Goal: Information Seeking & Learning: Learn about a topic

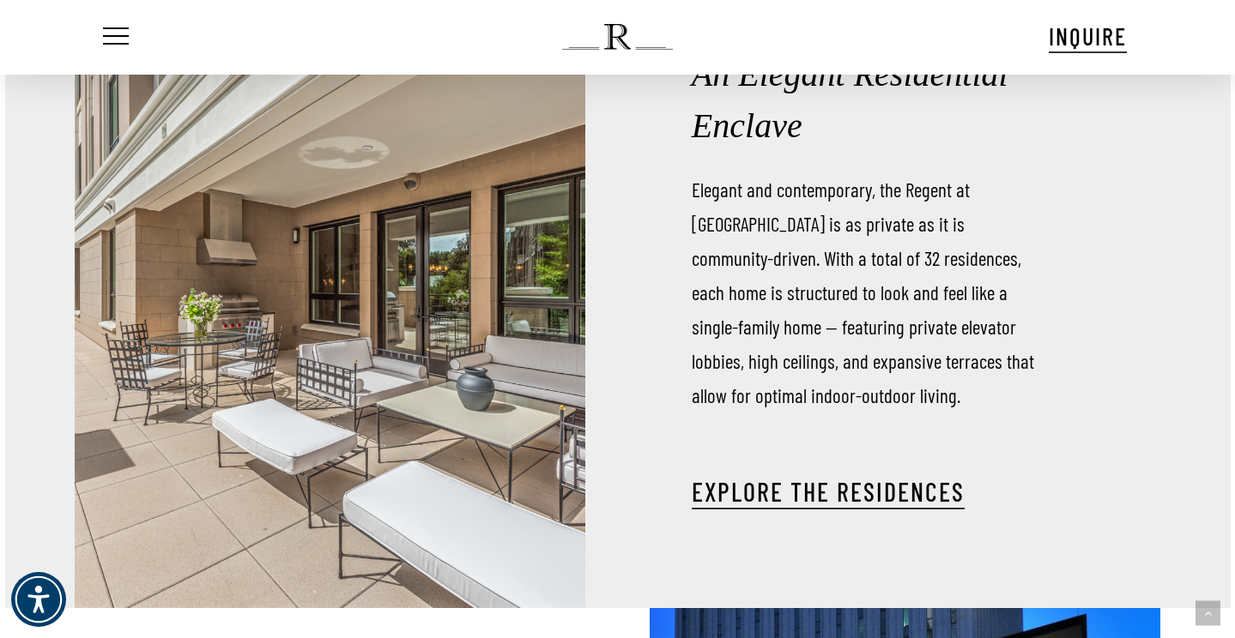
scroll to position [2030, 0]
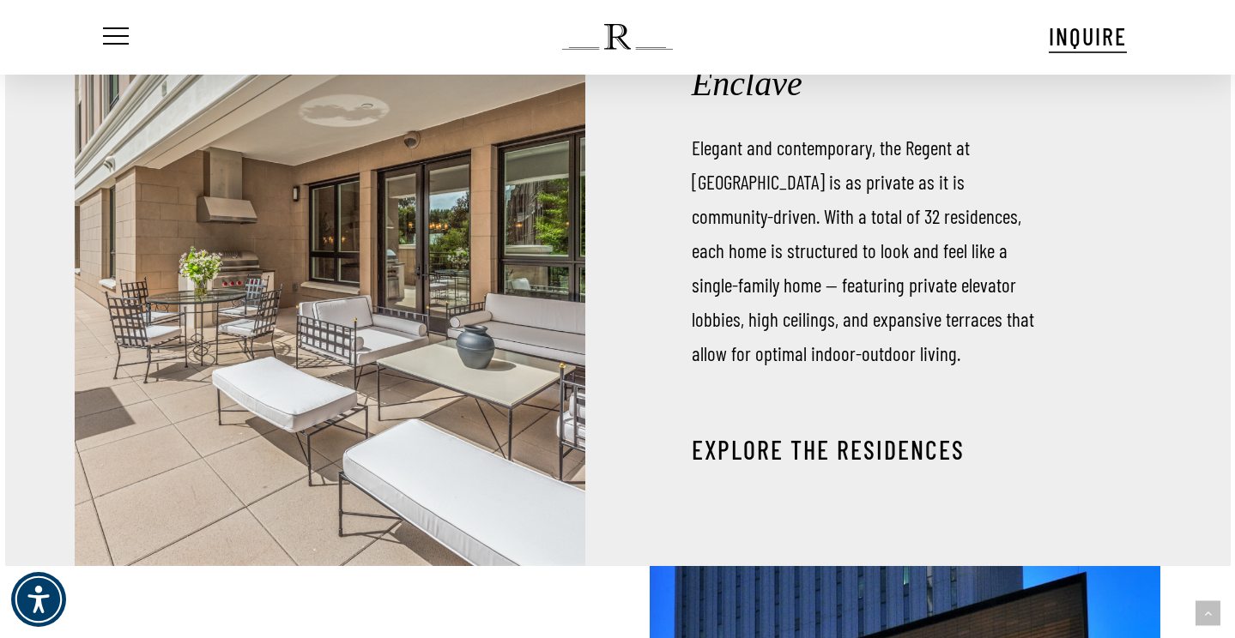
click at [843, 436] on link "EXPLORE THE RESIDENCES" at bounding box center [828, 449] width 273 height 31
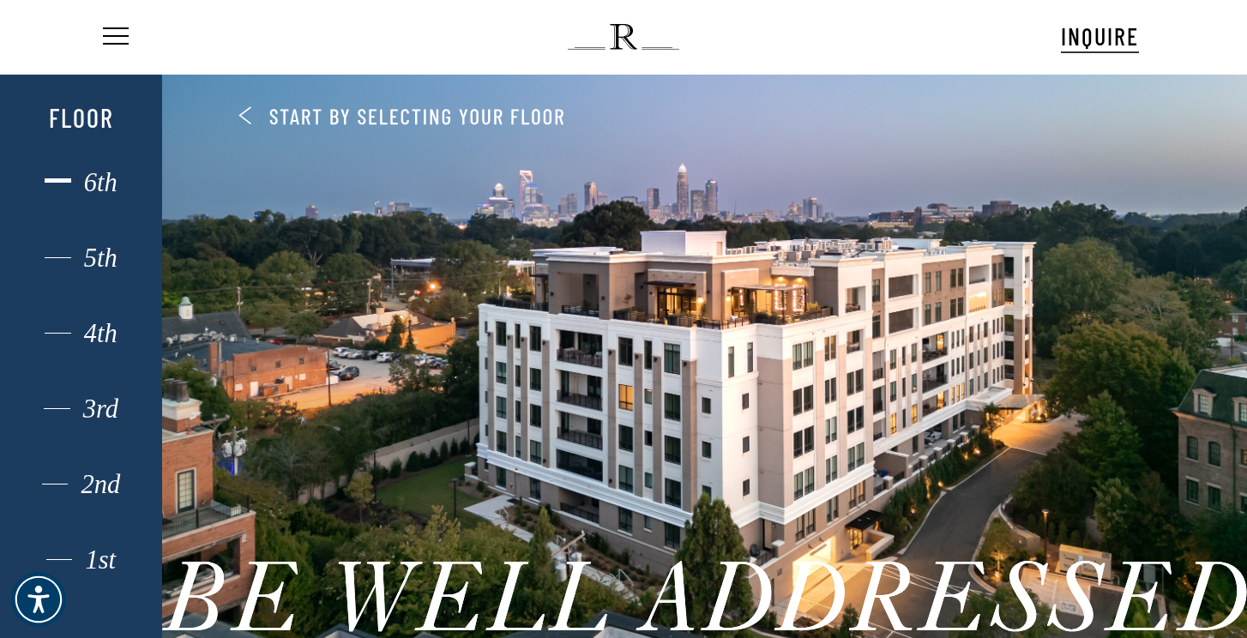
click at [89, 186] on div "6th" at bounding box center [81, 183] width 112 height 22
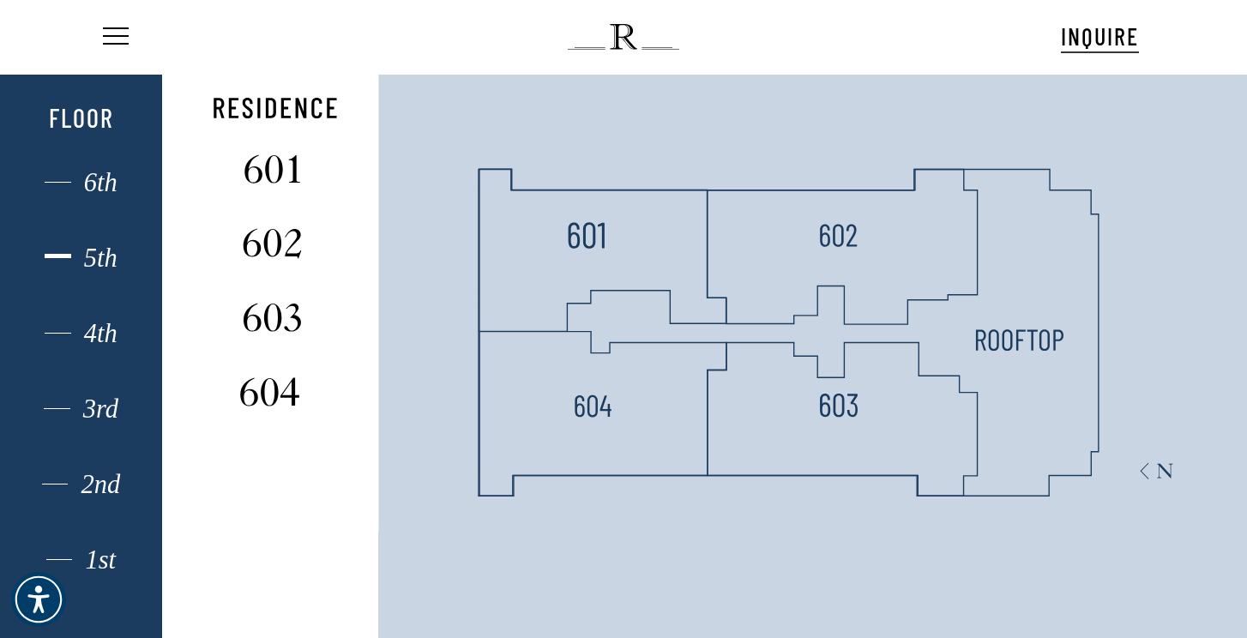
click at [91, 262] on div "5th" at bounding box center [81, 258] width 112 height 22
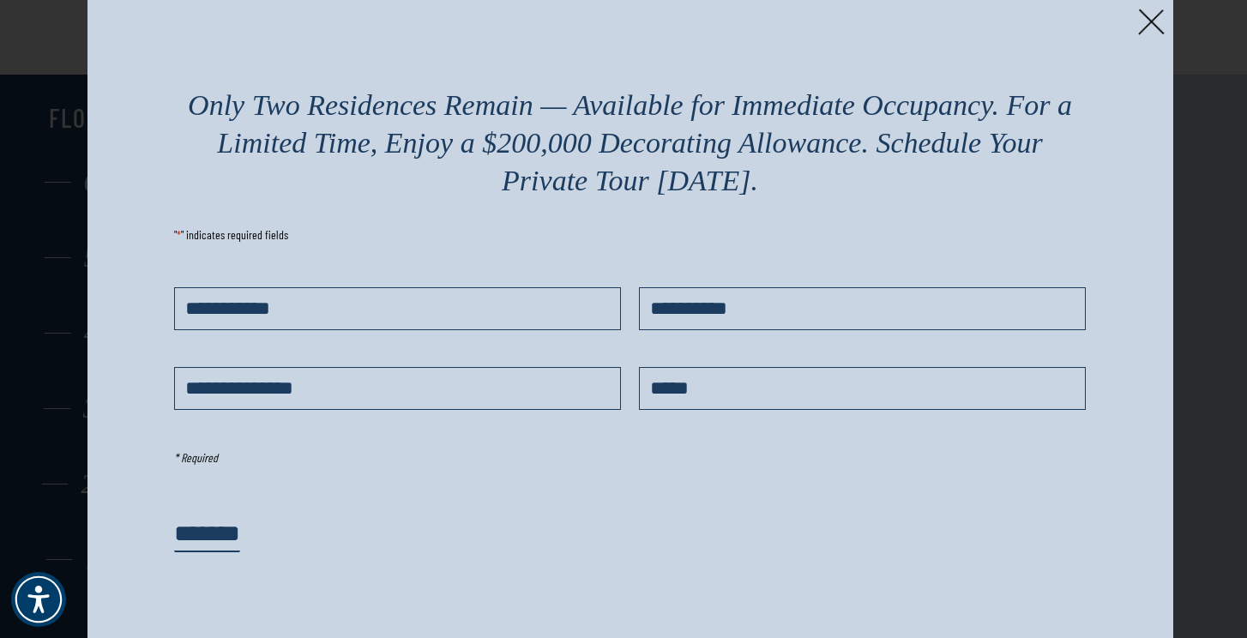
click at [1137, 15] on div "Only Two Residences Remain — Available for Immediate Occupancy. For a Limited T…" at bounding box center [631, 330] width 1086 height 661
click at [1152, 21] on img at bounding box center [1152, 22] width 27 height 27
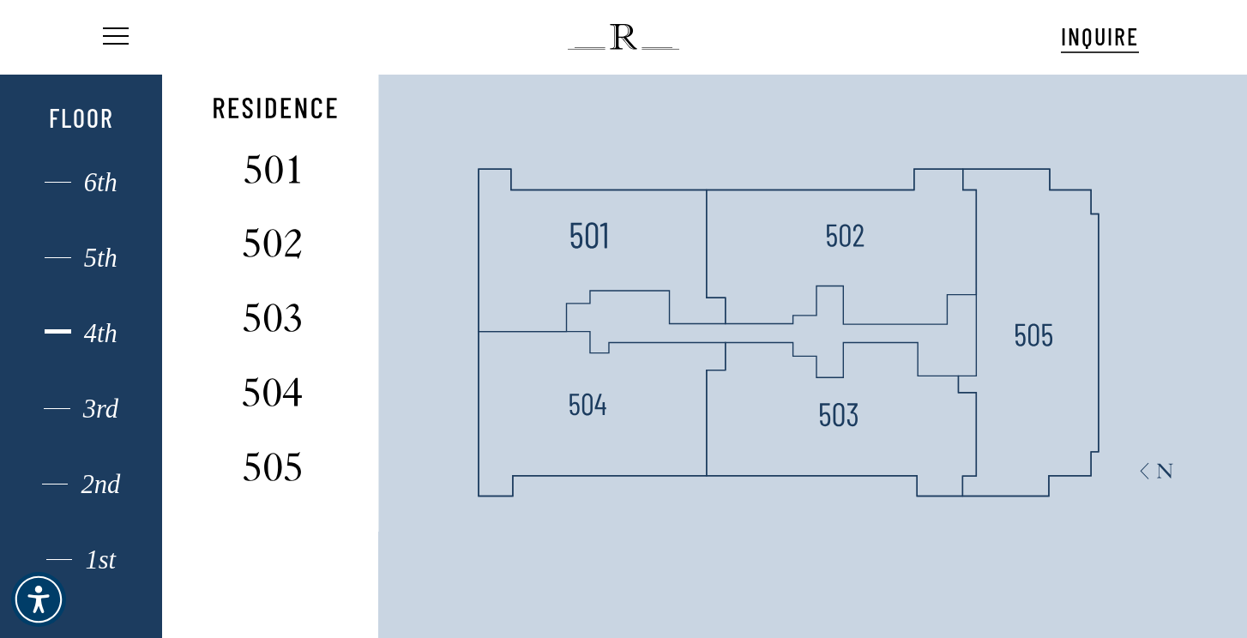
click at [95, 341] on div "4th" at bounding box center [81, 334] width 112 height 22
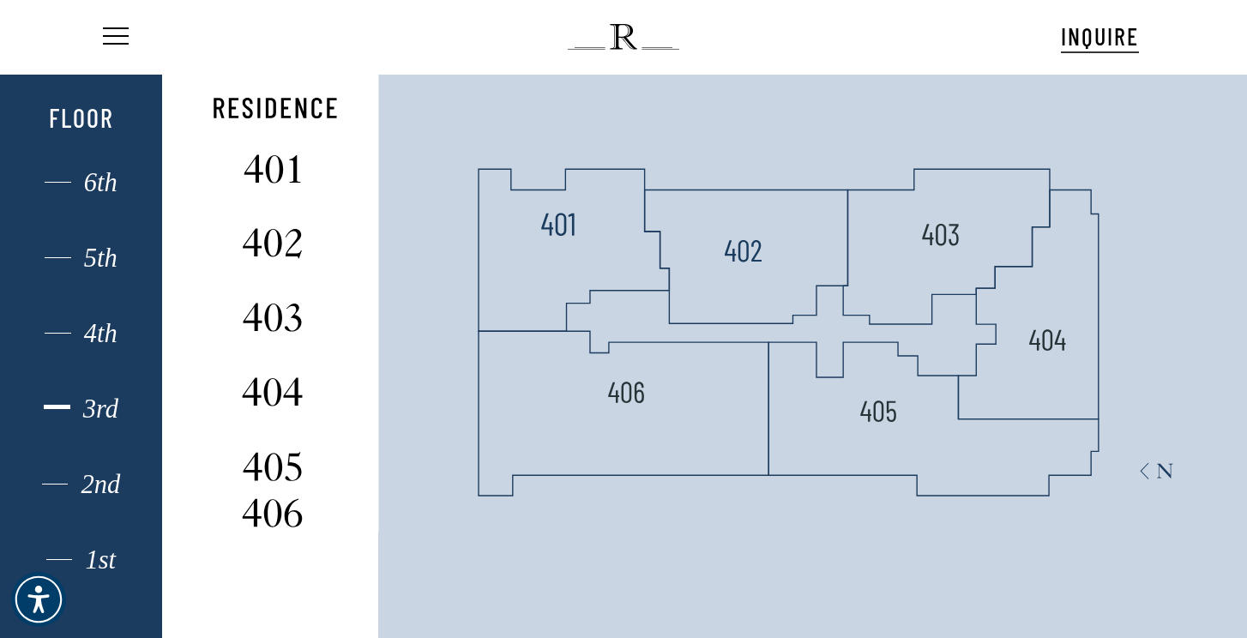
click at [113, 413] on div "3rd" at bounding box center [81, 409] width 112 height 22
click at [91, 492] on div "2nd" at bounding box center [81, 485] width 112 height 22
click at [107, 562] on div "1st" at bounding box center [81, 560] width 112 height 22
